Goal: Entertainment & Leisure: Consume media (video, audio)

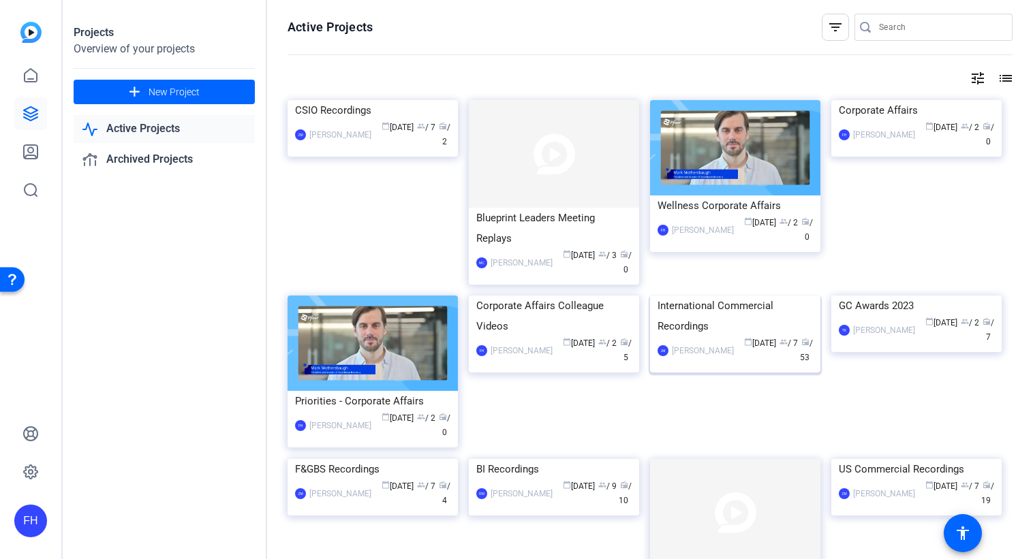
click at [729, 296] on img at bounding box center [735, 296] width 170 height 0
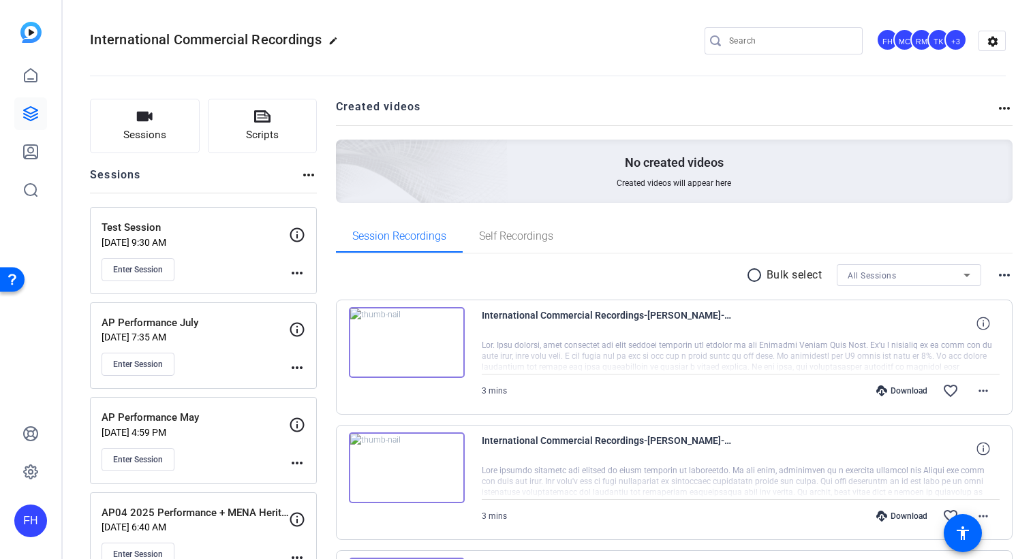
click at [395, 347] on img at bounding box center [407, 342] width 116 height 71
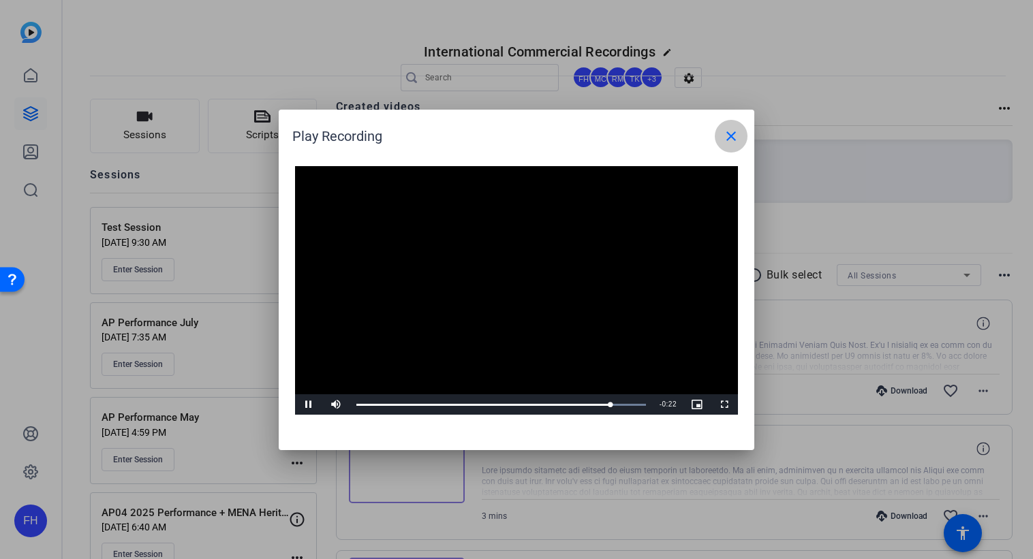
click at [732, 142] on mat-icon "close" at bounding box center [731, 136] width 16 height 16
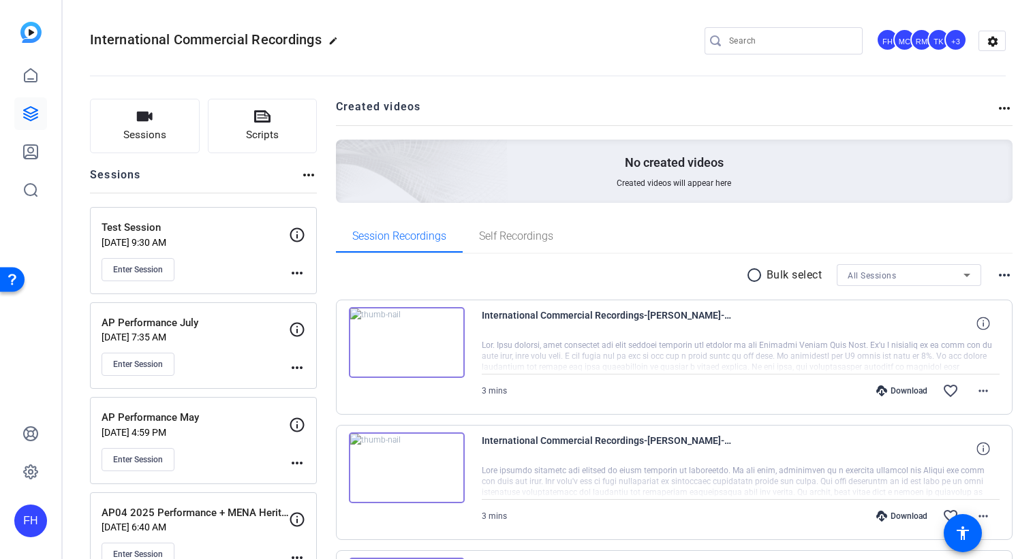
scroll to position [109, 0]
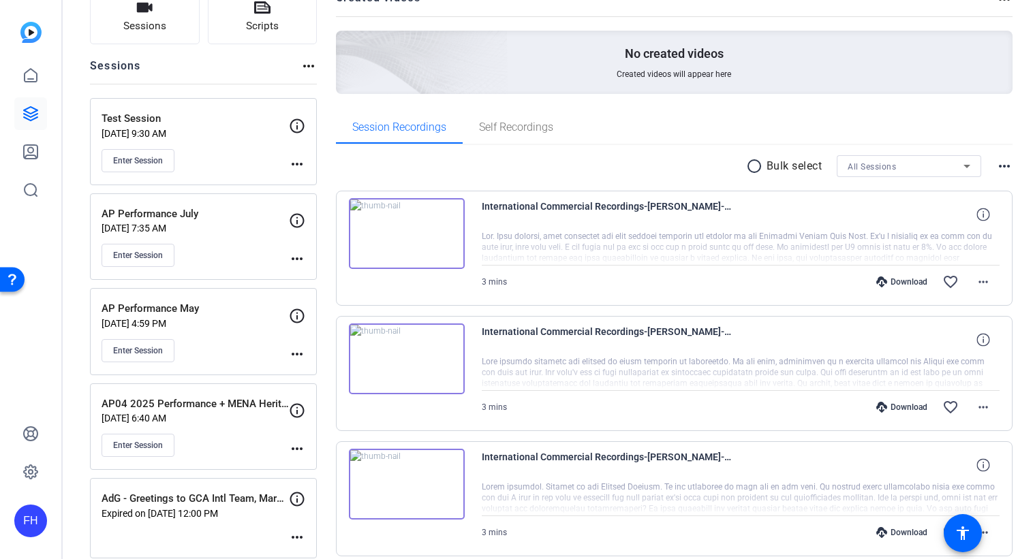
click at [406, 358] on img at bounding box center [407, 359] width 116 height 71
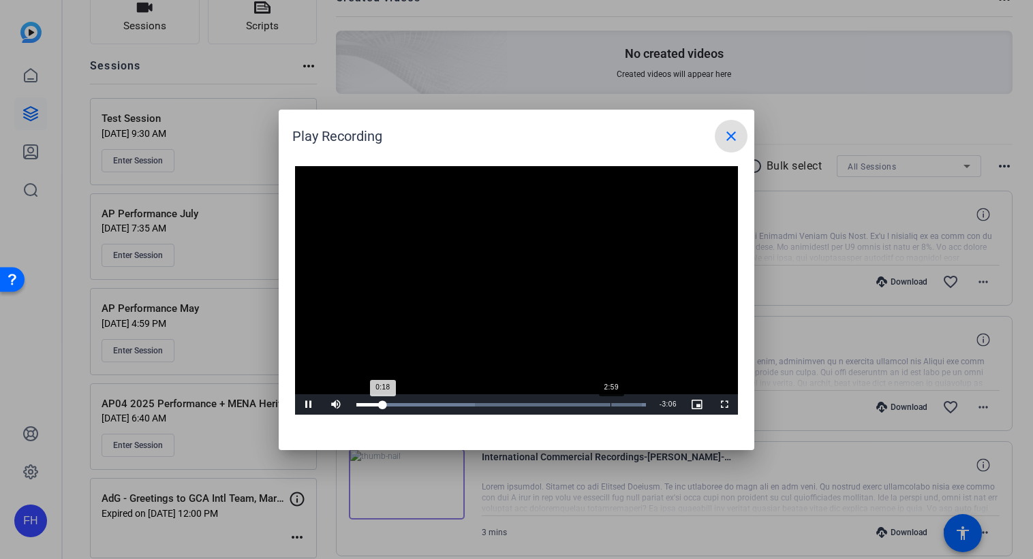
click at [609, 404] on div "Loaded : 100.00%" at bounding box center [501, 404] width 290 height 3
click at [731, 138] on mat-icon "close" at bounding box center [731, 136] width 16 height 16
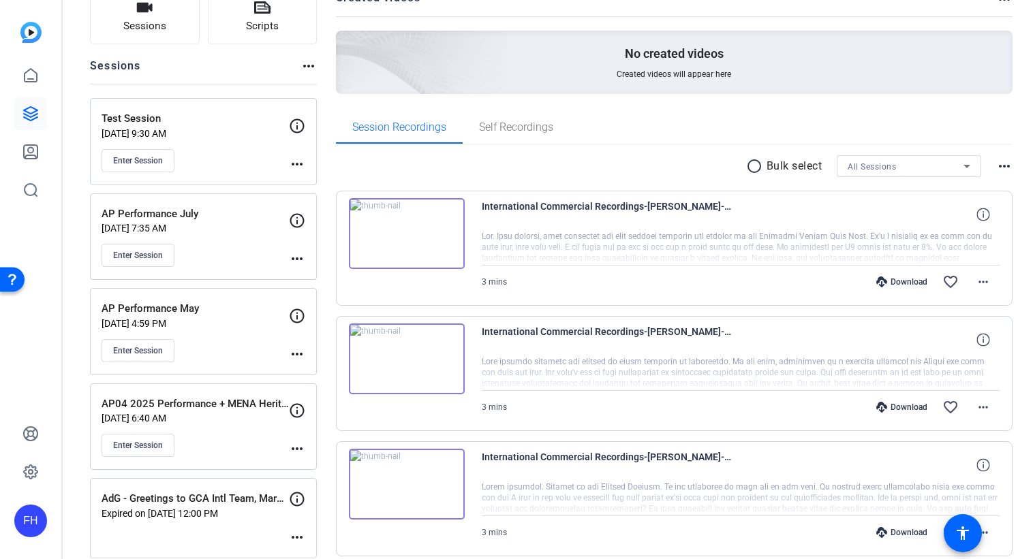
scroll to position [195, 0]
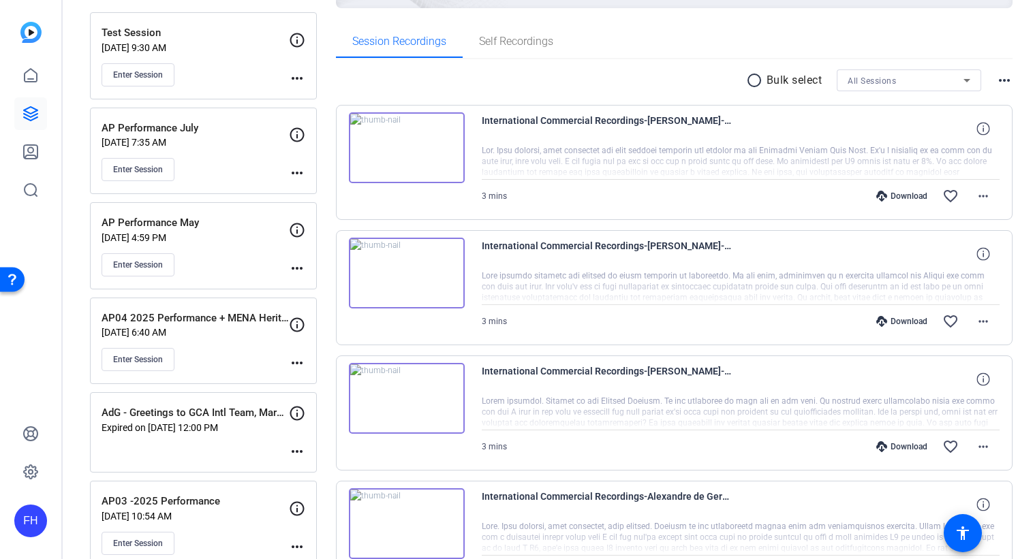
click at [404, 397] on img at bounding box center [407, 398] width 116 height 71
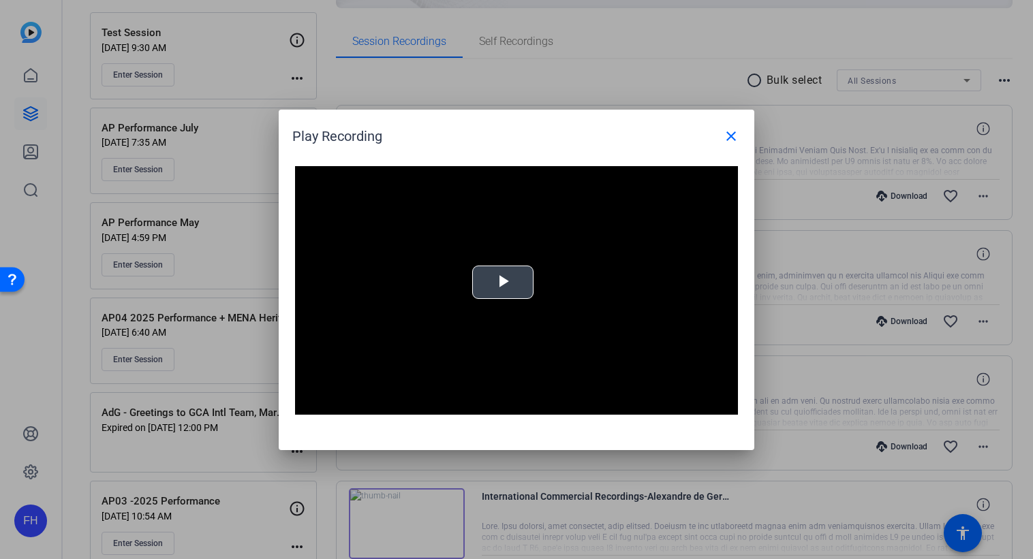
click at [503, 282] on span "Video Player" at bounding box center [503, 282] width 0 height 0
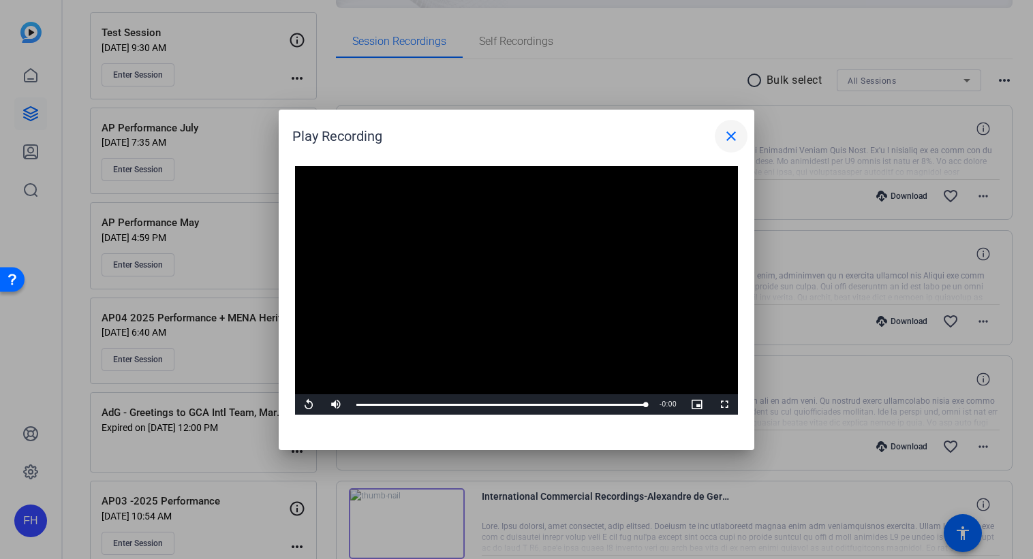
click at [735, 142] on mat-icon "close" at bounding box center [731, 136] width 16 height 16
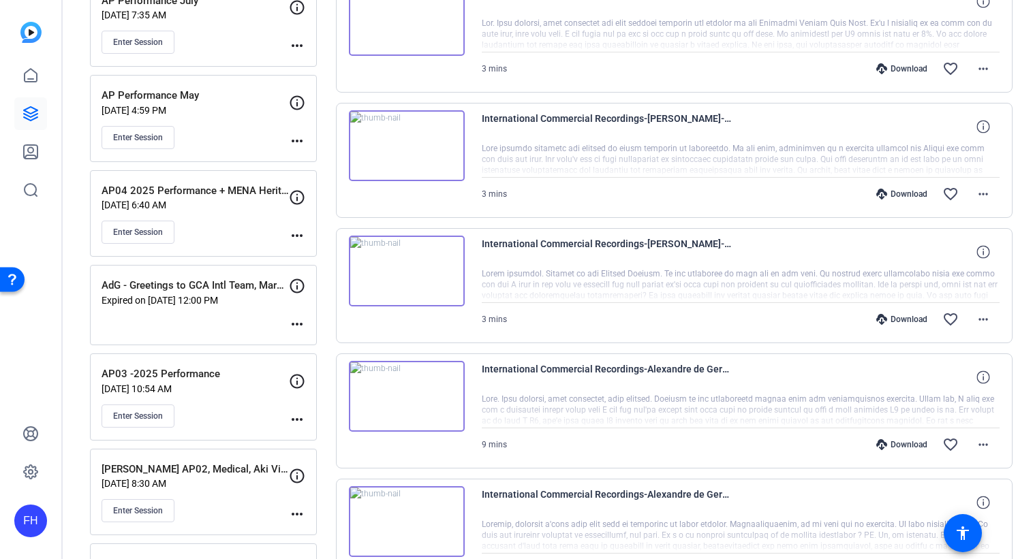
scroll to position [324, 0]
click at [399, 389] on img at bounding box center [407, 395] width 116 height 71
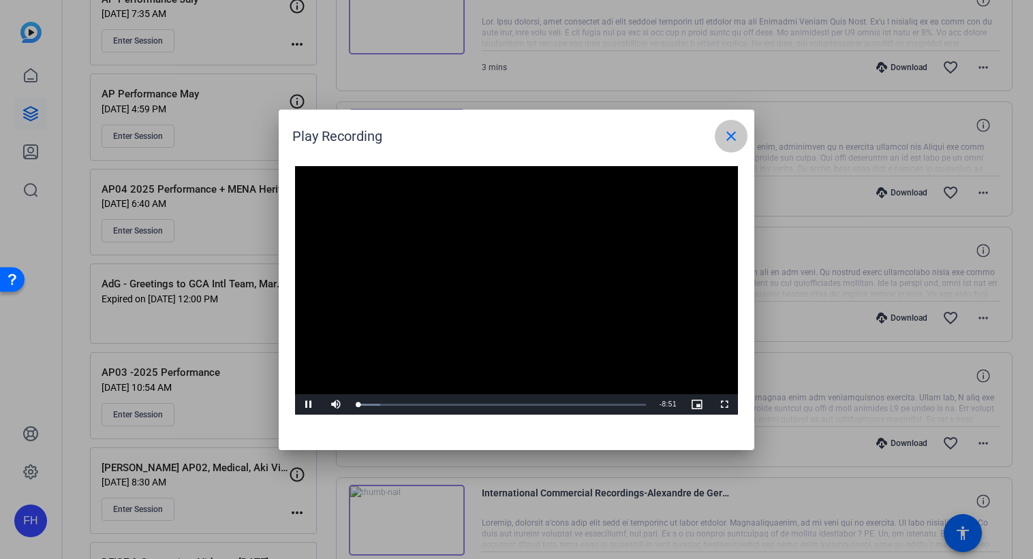
click at [733, 131] on mat-icon "close" at bounding box center [731, 136] width 16 height 16
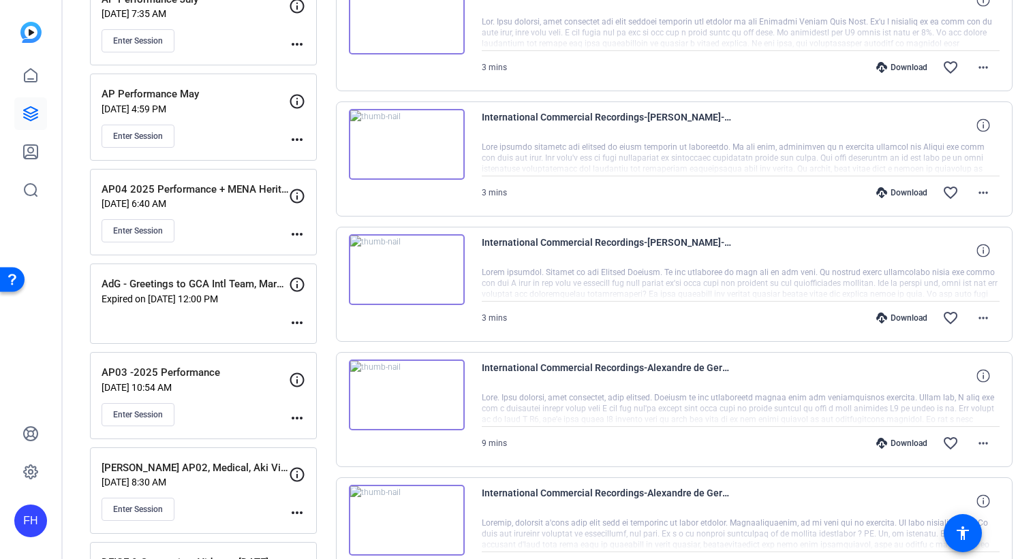
scroll to position [0, 0]
